Goal: Transaction & Acquisition: Download file/media

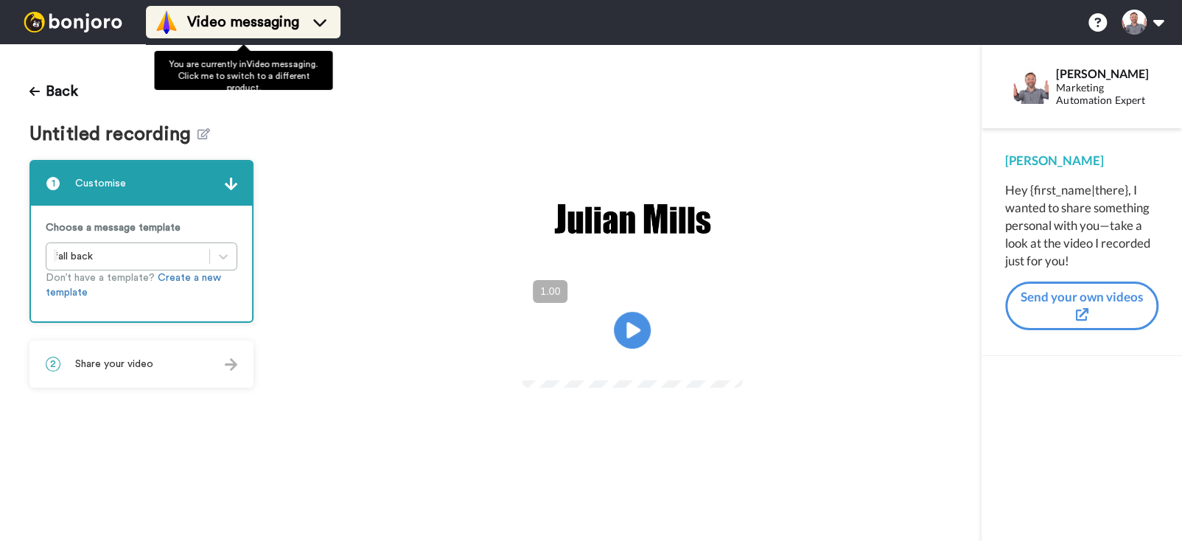
click at [272, 11] on div "Video messaging" at bounding box center [243, 22] width 177 height 24
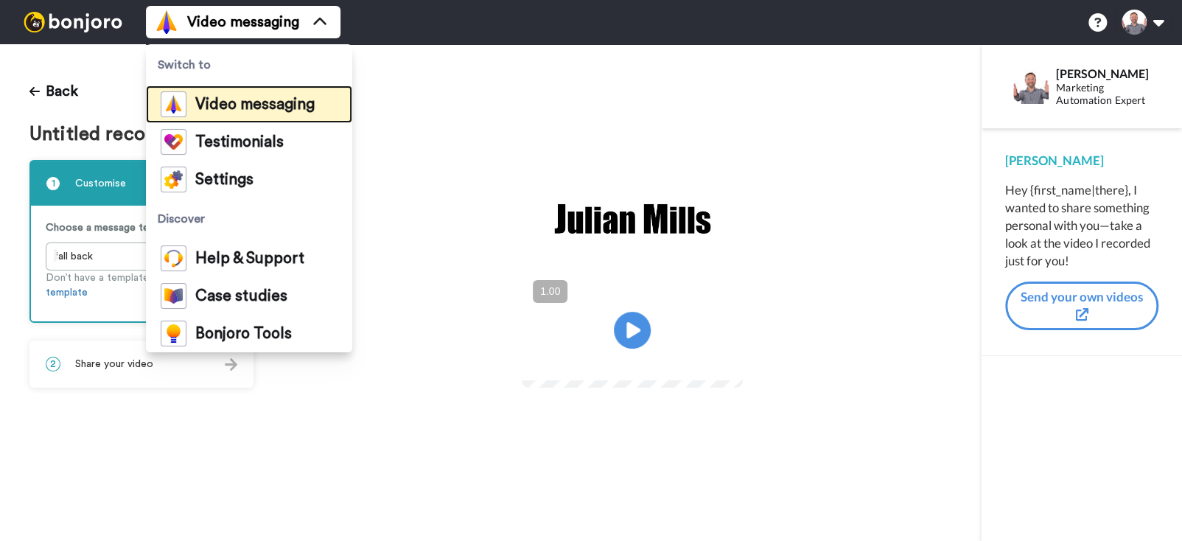
click at [244, 111] on div "Video messaging" at bounding box center [238, 104] width 154 height 26
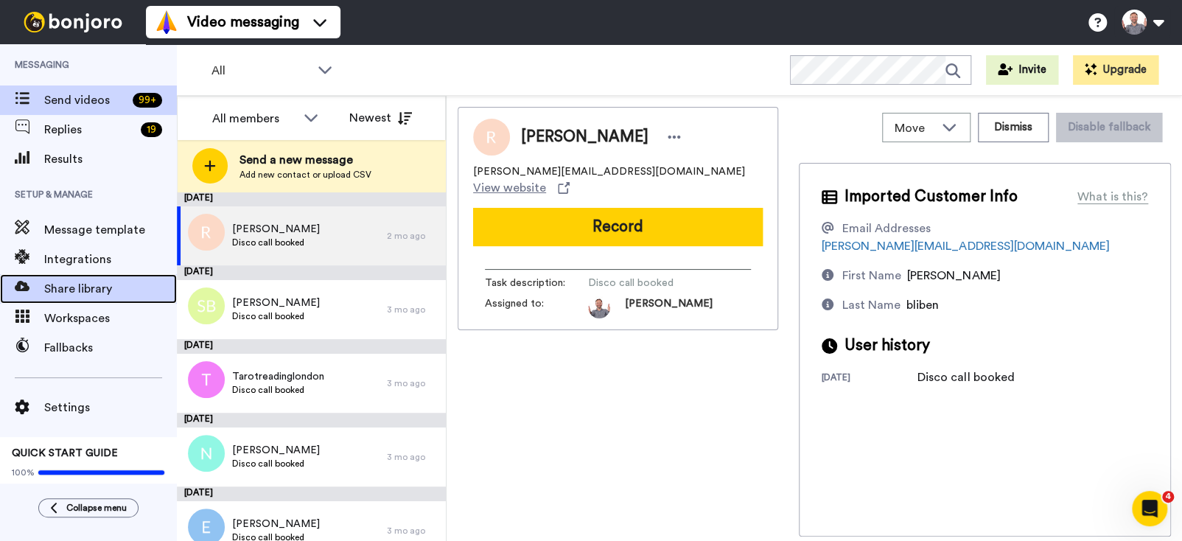
click at [77, 293] on span "Share library" at bounding box center [110, 289] width 133 height 18
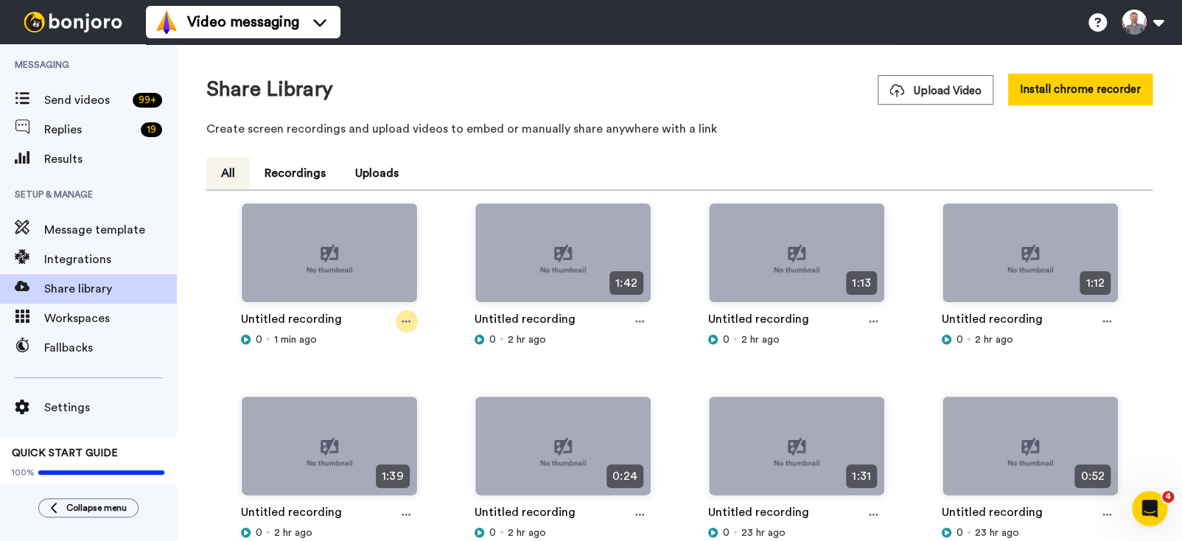
click at [405, 323] on icon at bounding box center [406, 321] width 9 height 10
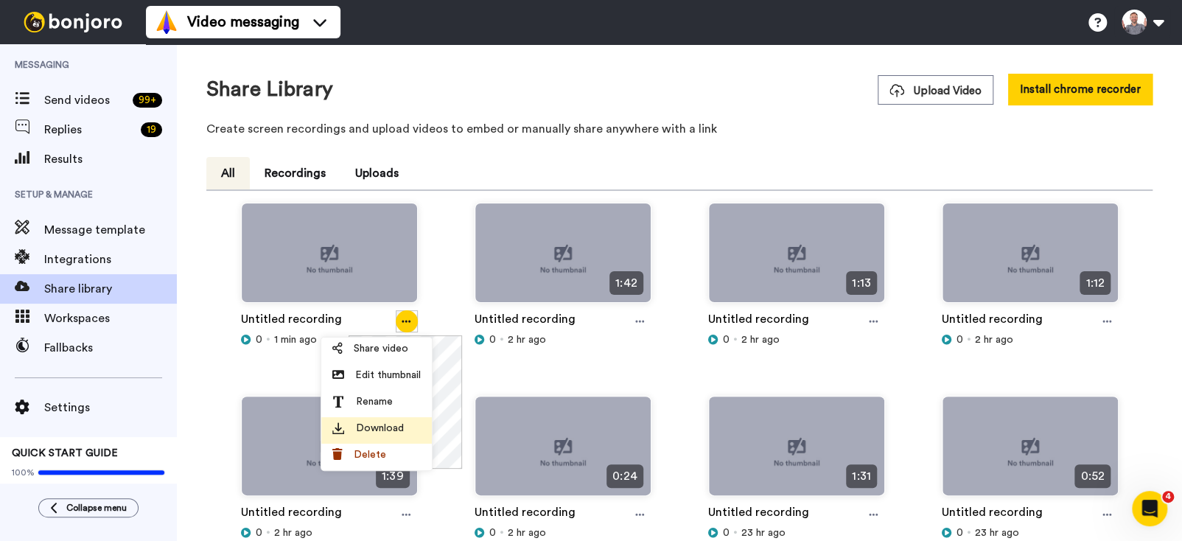
click at [382, 424] on span "Download" at bounding box center [380, 428] width 48 height 15
